Goal: Task Accomplishment & Management: Complete application form

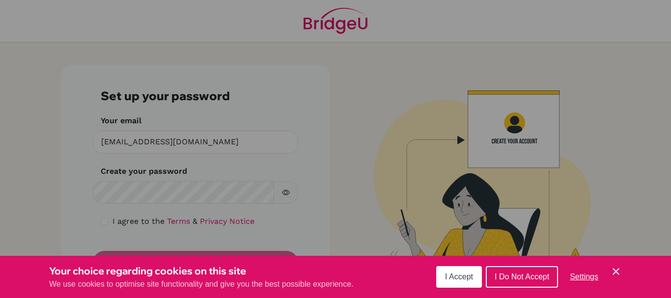
click at [465, 273] on span "I Accept" at bounding box center [459, 277] width 28 height 8
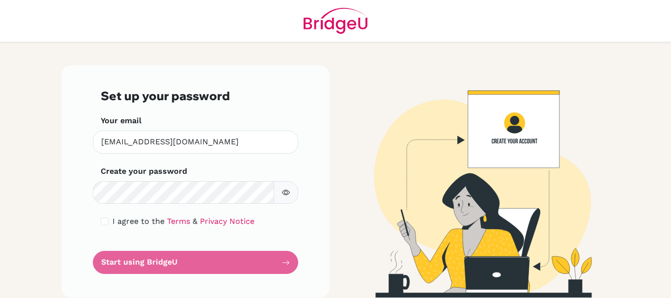
click at [162, 263] on form "Set up your password Your email [EMAIL_ADDRESS][DOMAIN_NAME] Invalid email Crea…" at bounding box center [196, 181] width 190 height 185
click at [282, 262] on form "Set up your password Your email [EMAIL_ADDRESS][DOMAIN_NAME] Invalid email Crea…" at bounding box center [196, 181] width 190 height 185
click at [120, 262] on form "Set up your password Your email [EMAIL_ADDRESS][DOMAIN_NAME] Invalid email Crea…" at bounding box center [196, 181] width 190 height 185
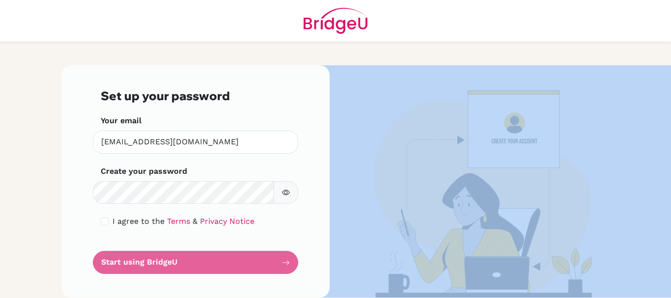
click at [120, 262] on form "Set up your password Your email [EMAIL_ADDRESS][DOMAIN_NAME] Invalid email Crea…" at bounding box center [196, 181] width 190 height 185
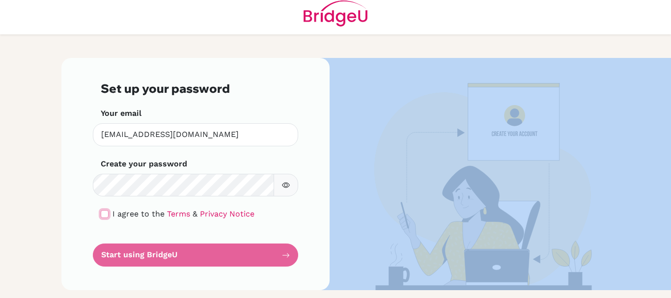
click at [101, 215] on input "checkbox" at bounding box center [105, 214] width 8 height 8
checkbox input "true"
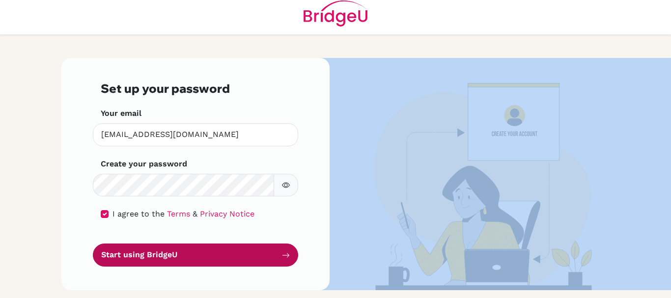
click at [260, 257] on button "Start using BridgeU" at bounding box center [195, 255] width 205 height 23
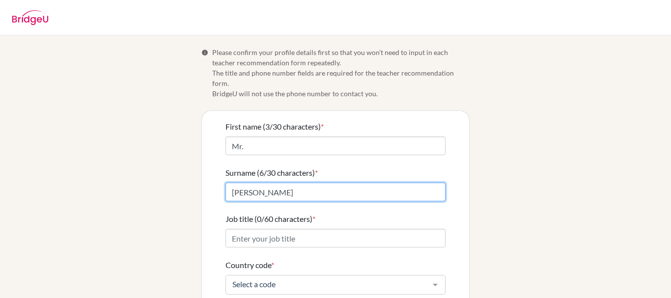
click at [270, 186] on input "[PERSON_NAME]" at bounding box center [336, 192] width 220 height 19
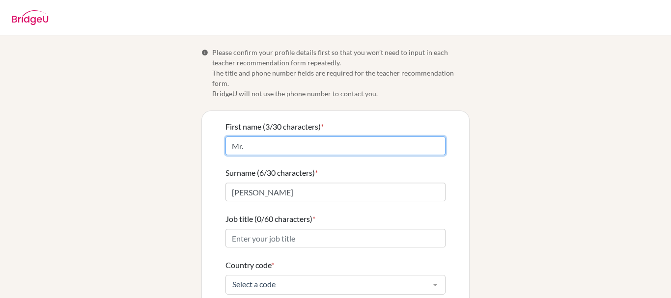
click at [245, 137] on input "Mr." at bounding box center [336, 146] width 220 height 19
type input "M"
type input "t"
type input "[PERSON_NAME]"
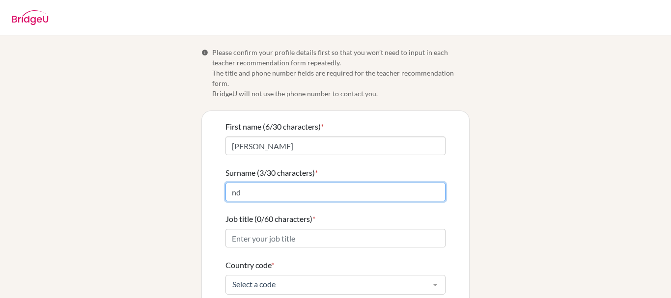
type input "n"
type input "A"
type input "[PERSON_NAME]"
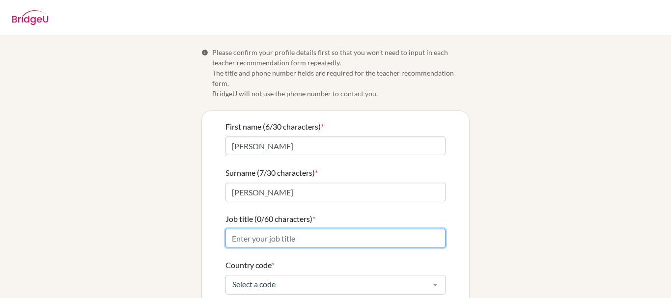
type input "M"
type input "Humanities / Music Teacher"
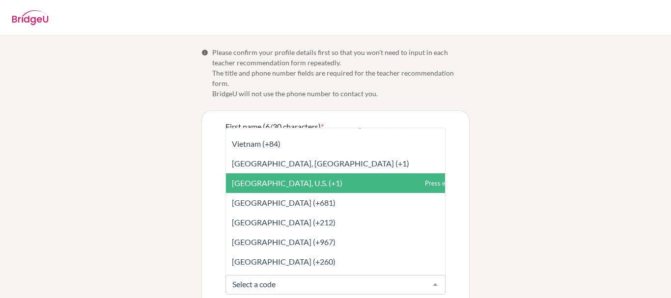
scroll to position [4612, 0]
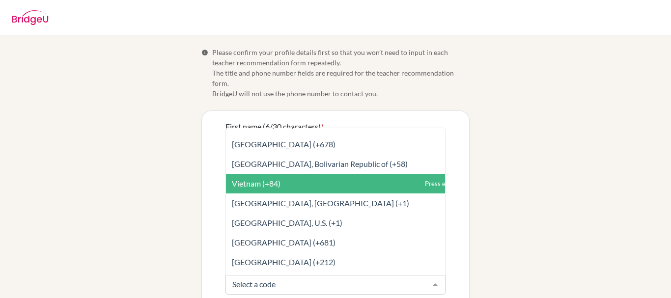
click at [259, 179] on span "Vietnam (+84)" at bounding box center [256, 183] width 49 height 9
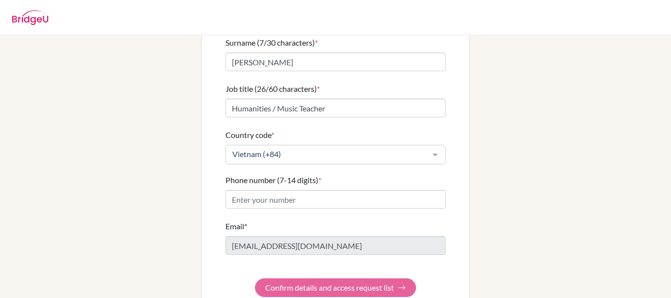
scroll to position [135, 0]
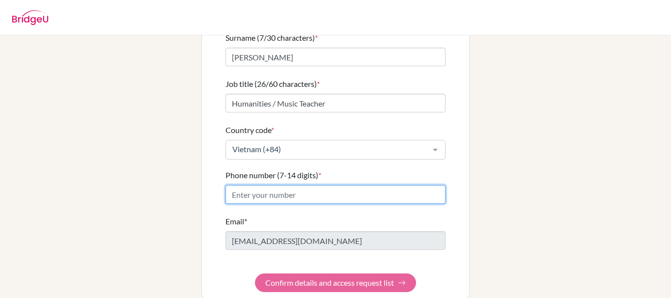
click at [290, 185] on input "Phone number (7-14 digits) *" at bounding box center [336, 194] width 220 height 19
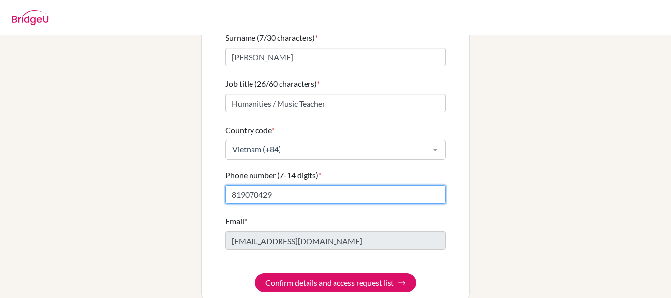
scroll to position [141, 0]
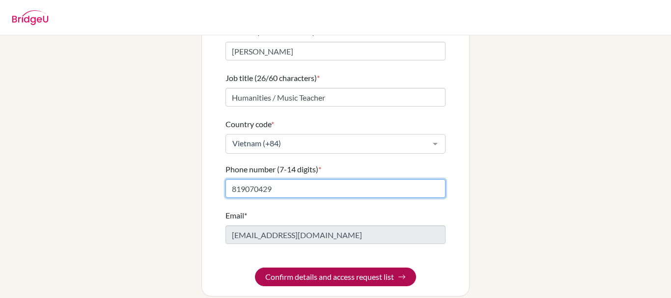
type input "819070429"
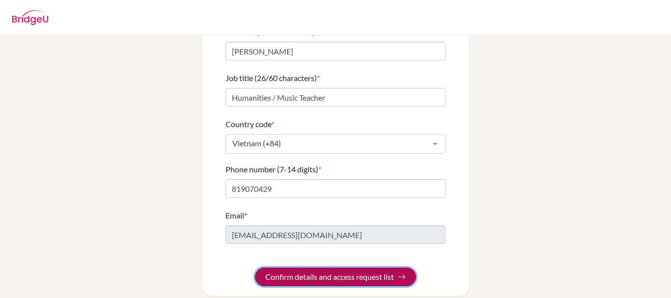
click at [331, 268] on button "Confirm details and access request list" at bounding box center [335, 277] width 161 height 19
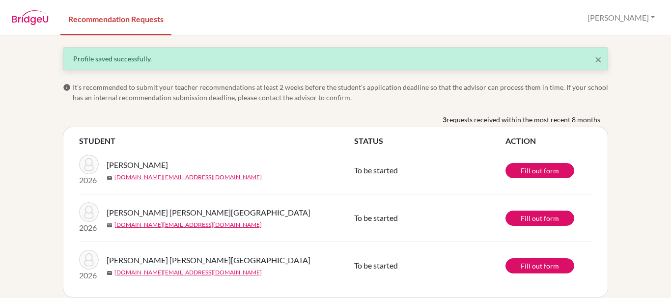
scroll to position [11, 0]
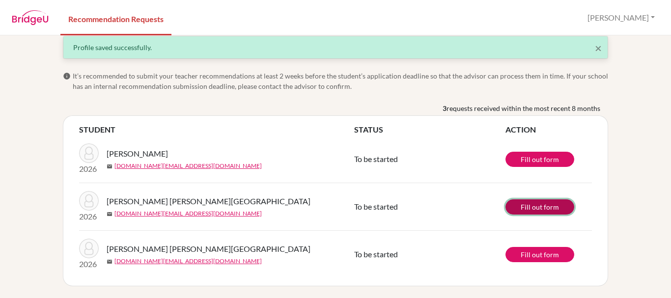
click at [532, 204] on link "Fill out form" at bounding box center [540, 206] width 69 height 15
